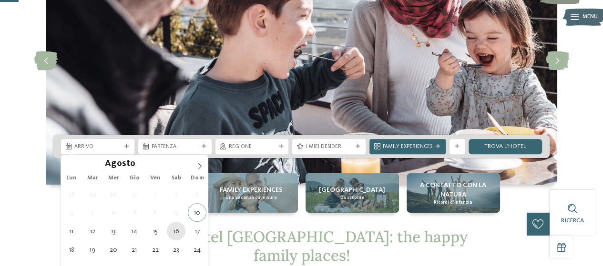
type div "[DATE]"
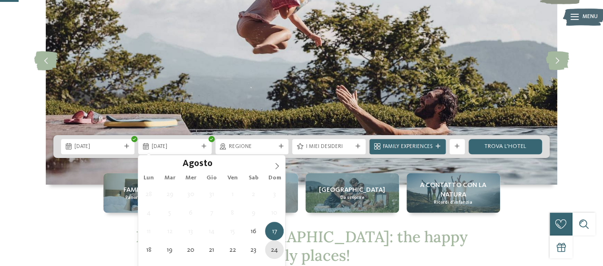
type div "[DATE]"
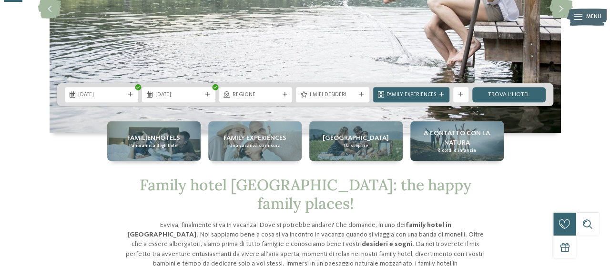
scroll to position [175, 0]
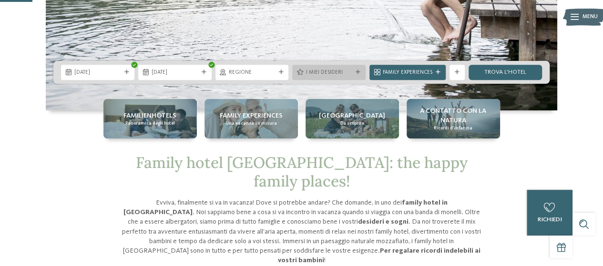
click at [345, 77] on div "I miei desideri" at bounding box center [328, 72] width 73 height 15
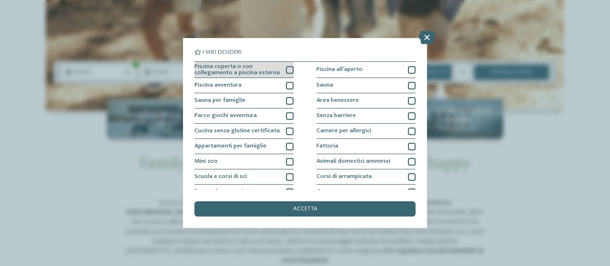
click at [286, 67] on div at bounding box center [290, 70] width 8 height 8
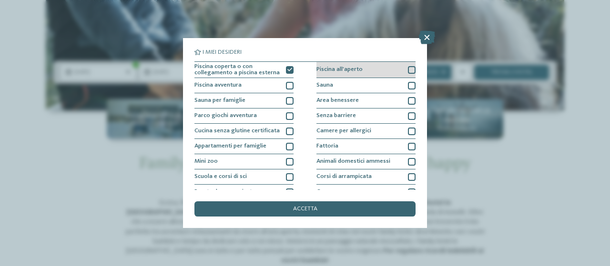
click at [408, 70] on div at bounding box center [412, 70] width 8 height 8
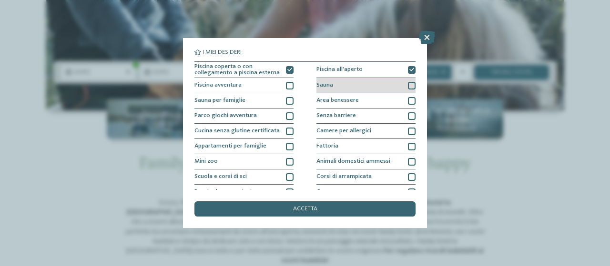
click at [408, 84] on div at bounding box center [412, 86] width 8 height 8
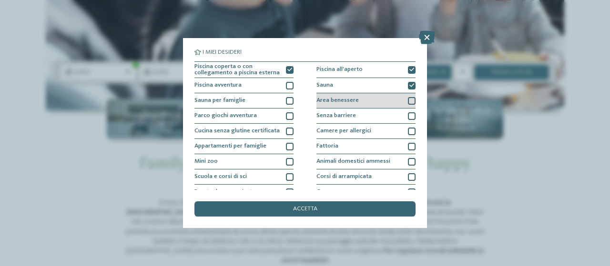
click at [408, 98] on div at bounding box center [412, 101] width 8 height 8
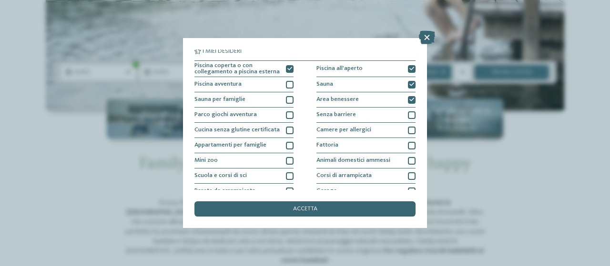
scroll to position [0, 0]
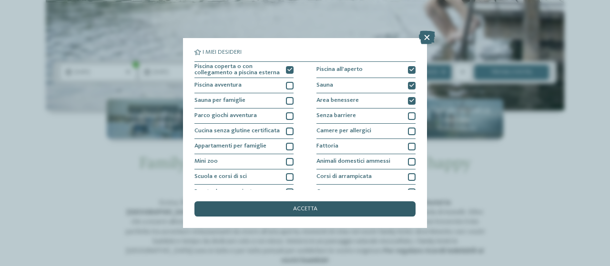
click at [294, 207] on span "accetta" at bounding box center [305, 209] width 24 height 6
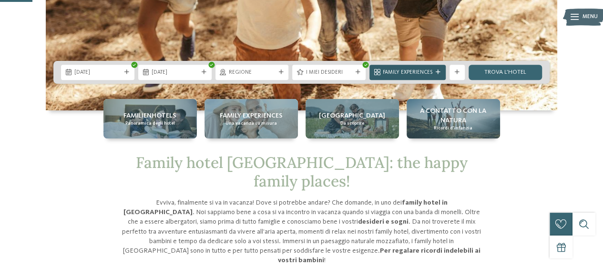
click at [423, 71] on span "Family Experiences" at bounding box center [408, 73] width 50 height 8
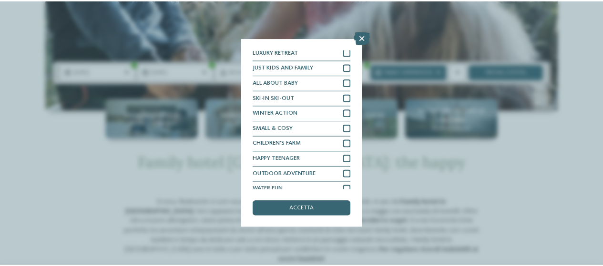
scroll to position [24, 0]
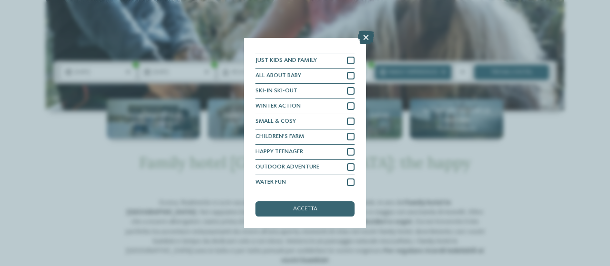
click at [365, 37] on icon at bounding box center [366, 37] width 16 height 13
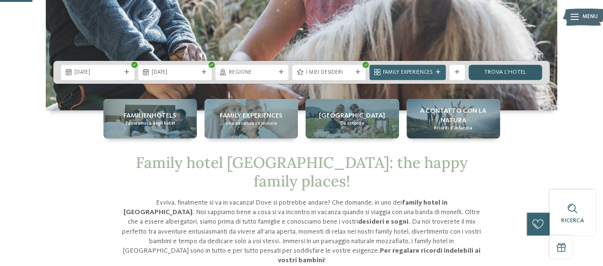
click at [513, 71] on link "trova l’hotel" at bounding box center [504, 72] width 73 height 15
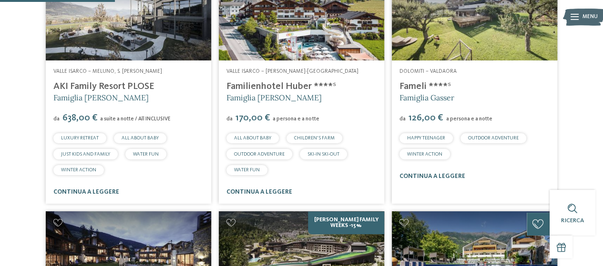
scroll to position [294, 0]
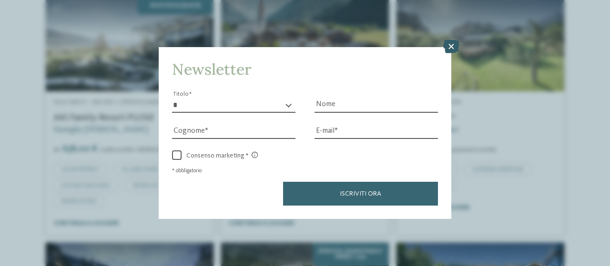
click at [450, 49] on icon at bounding box center [451, 46] width 16 height 13
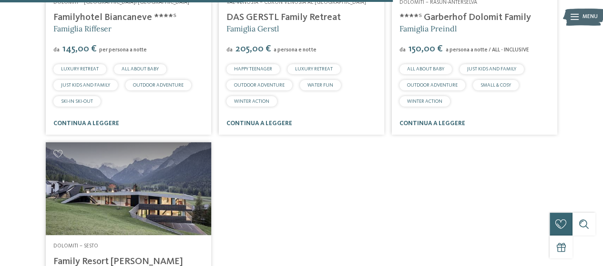
scroll to position [1094, 0]
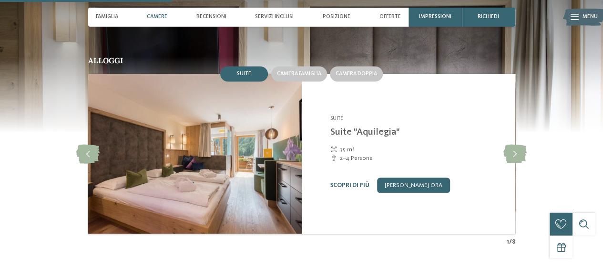
scroll to position [796, 0]
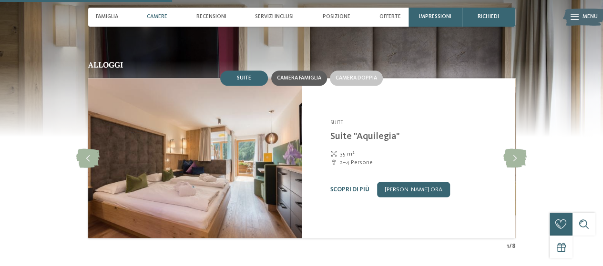
click at [293, 79] on span "Camera famiglia" at bounding box center [299, 78] width 44 height 6
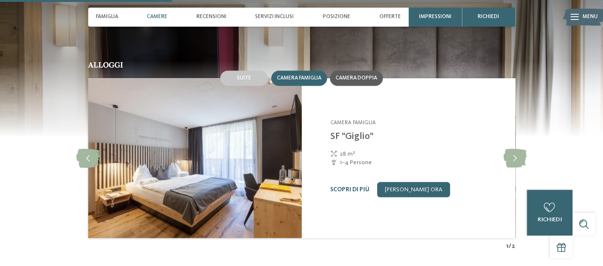
click at [347, 75] on span "Camera doppia" at bounding box center [355, 78] width 41 height 6
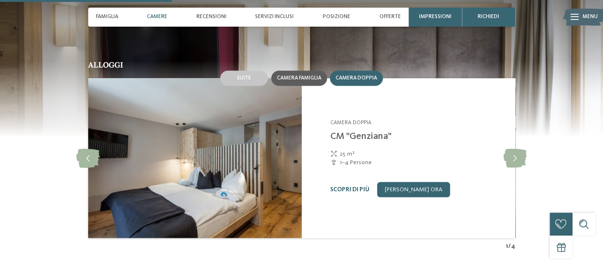
click at [300, 78] on span "Camera famiglia" at bounding box center [299, 78] width 44 height 6
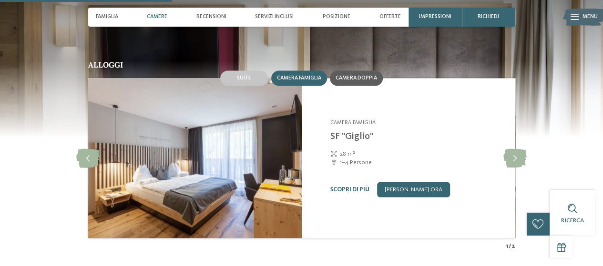
click at [345, 77] on span "Camera doppia" at bounding box center [355, 78] width 41 height 6
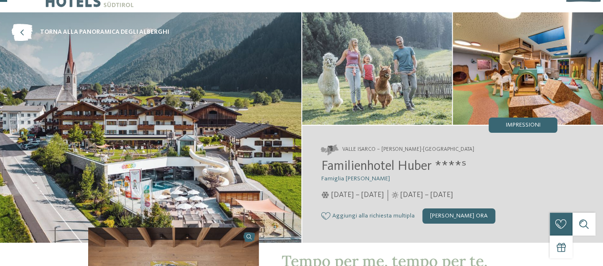
scroll to position [0, 0]
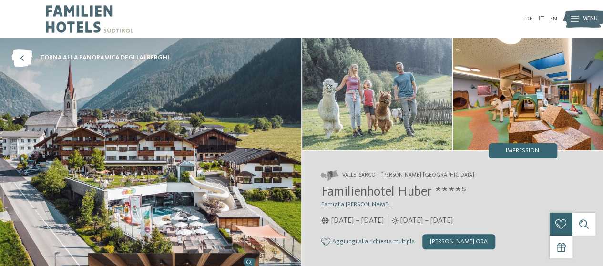
click at [578, 20] on img at bounding box center [584, 19] width 42 height 21
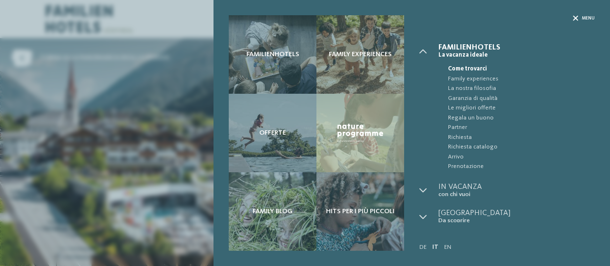
click at [579, 18] on div "Menu" at bounding box center [584, 18] width 22 height 6
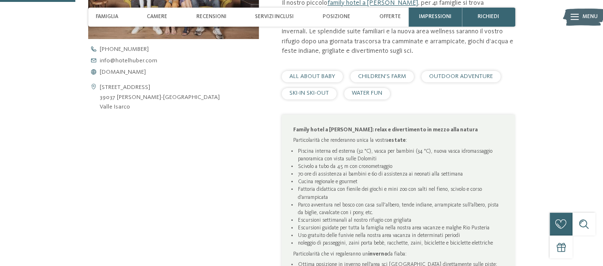
scroll to position [351, 0]
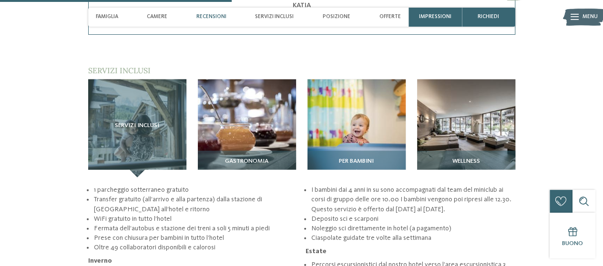
scroll to position [1065, 0]
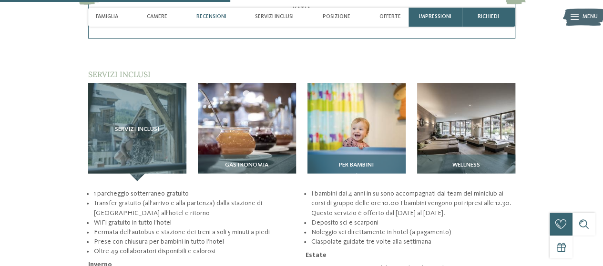
click at [355, 122] on img at bounding box center [356, 132] width 98 height 98
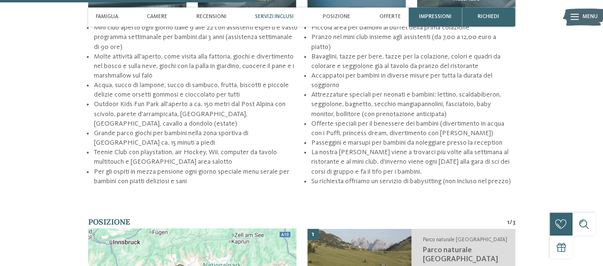
scroll to position [1140, 0]
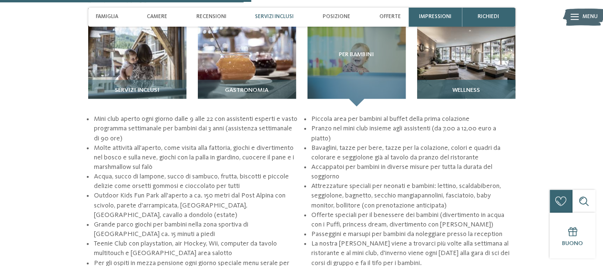
click at [466, 80] on div "Wellness" at bounding box center [466, 93] width 98 height 27
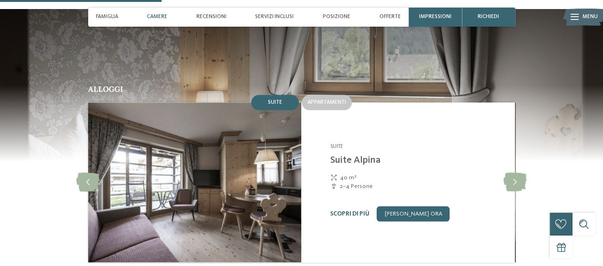
scroll to position [720, 0]
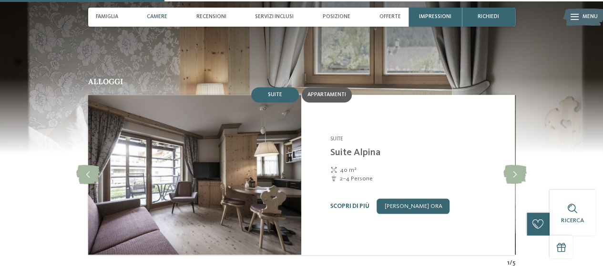
click at [332, 87] on div "Appartamenti" at bounding box center [327, 94] width 50 height 15
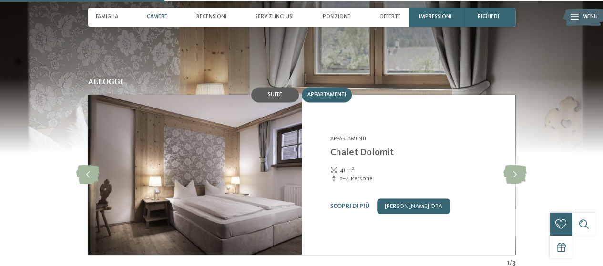
click at [278, 87] on div "Suite" at bounding box center [275, 94] width 48 height 15
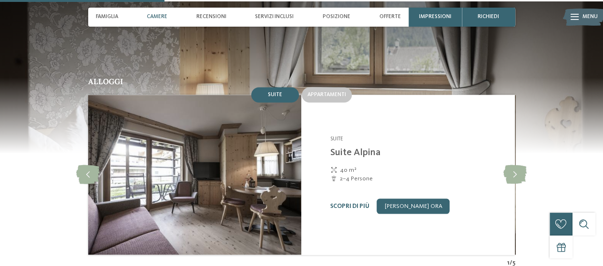
click at [165, 14] on span "Camere" at bounding box center [157, 17] width 20 height 6
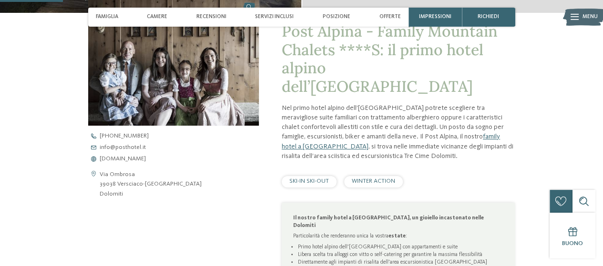
scroll to position [275, 0]
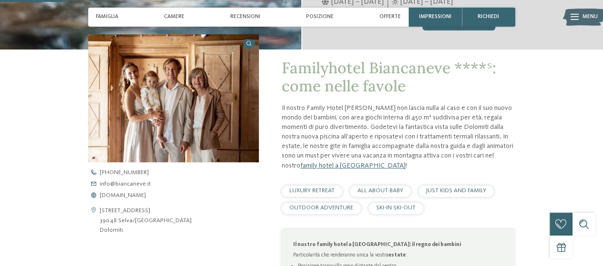
scroll to position [232, 0]
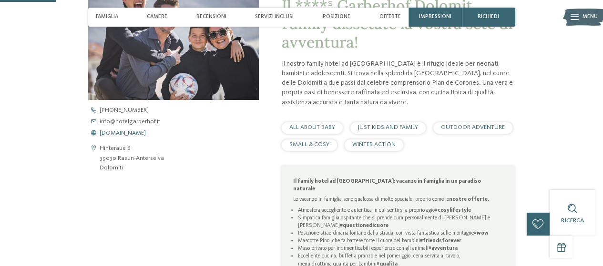
drag, startPoint x: 0, startPoint y: 0, endPoint x: 145, endPoint y: 135, distance: 198.3
